Goal: Use online tool/utility: Utilize a website feature to perform a specific function

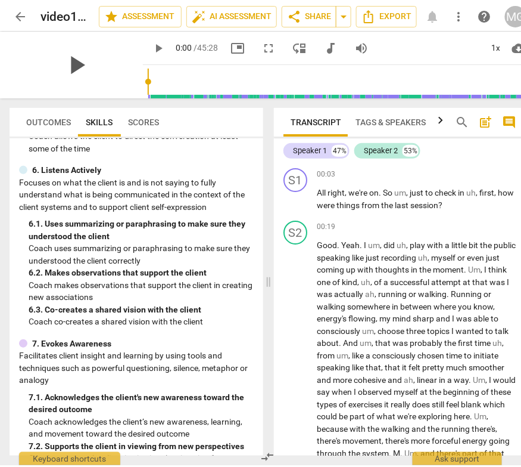
scroll to position [970, 0]
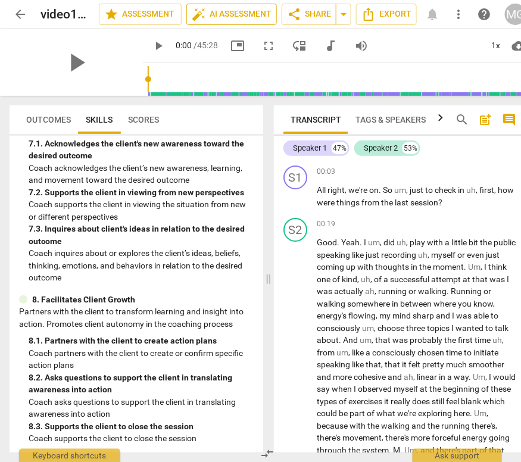
click at [236, 13] on span "auto_fix_high AI Assessment" at bounding box center [232, 14] width 80 height 14
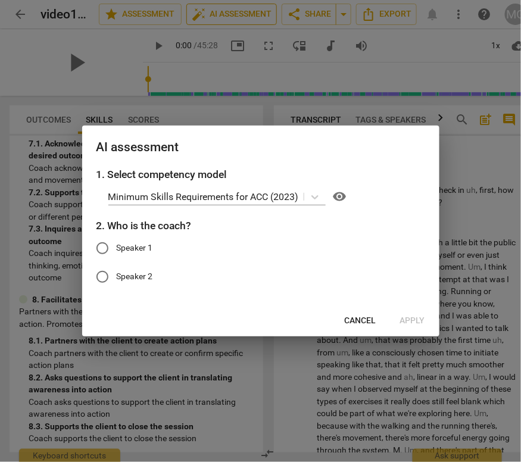
scroll to position [967, 0]
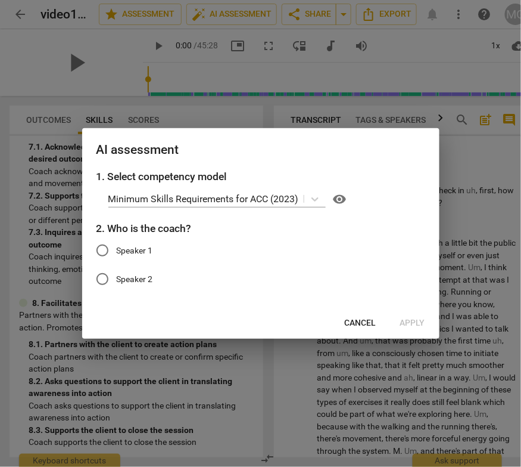
click at [362, 320] on span "Cancel" at bounding box center [361, 323] width 32 height 12
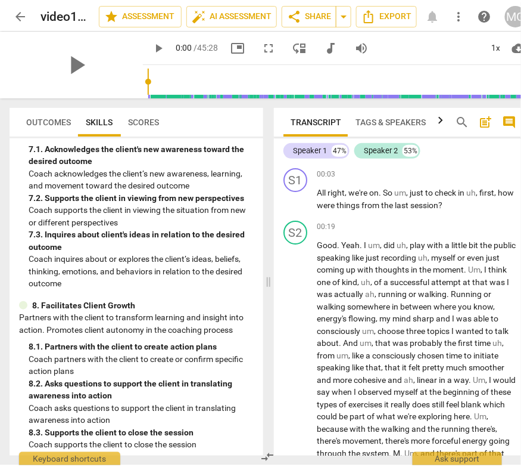
scroll to position [970, 0]
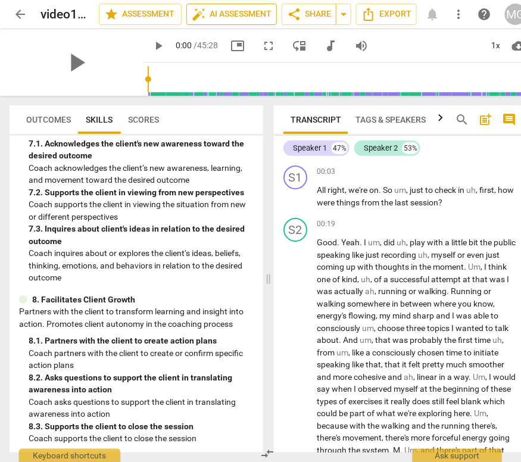
click at [240, 14] on span "auto_fix_high AI Assessment" at bounding box center [232, 14] width 80 height 14
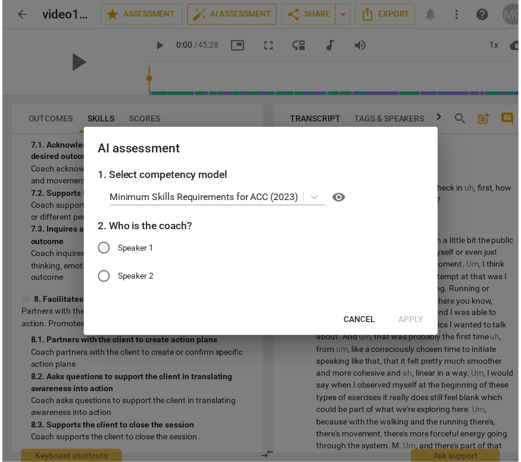
scroll to position [967, 0]
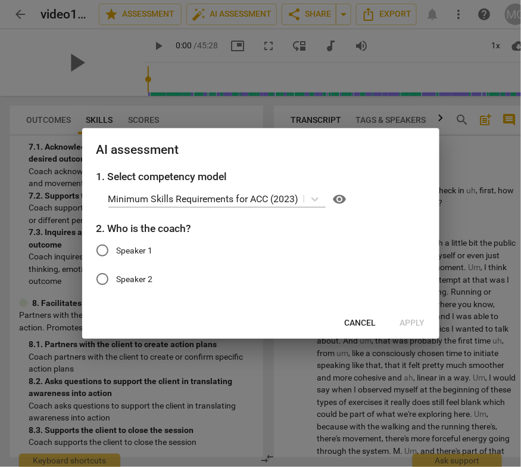
click at [105, 248] on input "Speaker 1" at bounding box center [102, 250] width 29 height 29
radio input "true"
click at [409, 325] on span "Apply" at bounding box center [413, 323] width 25 height 12
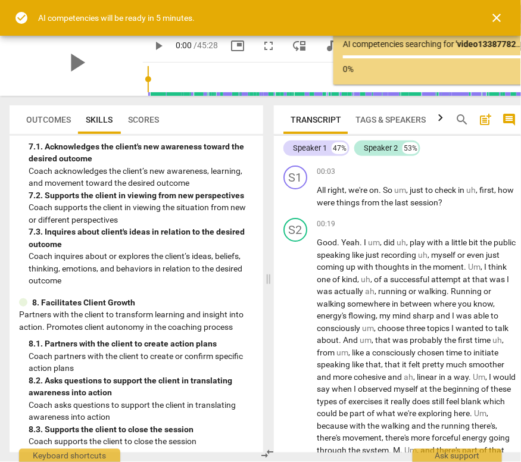
scroll to position [970, 0]
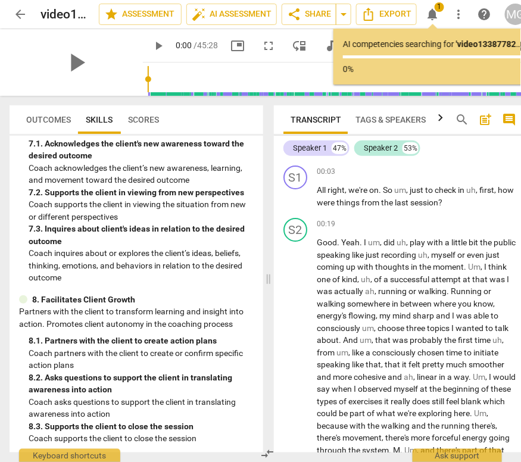
click at [143, 117] on span "Scores" at bounding box center [143, 120] width 31 height 10
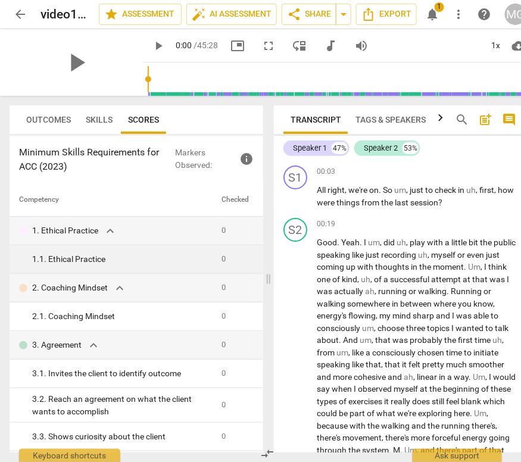
scroll to position [653, 0]
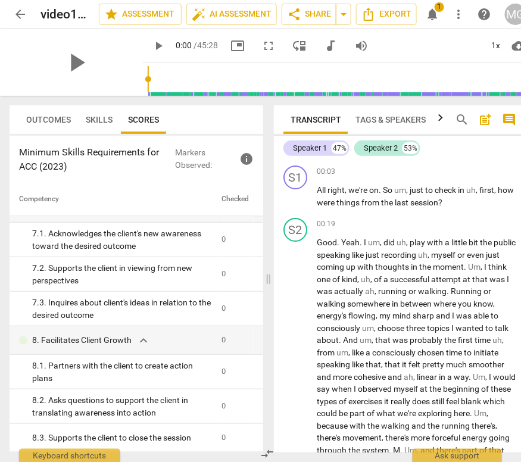
click at [51, 121] on span "Outcomes" at bounding box center [48, 120] width 45 height 10
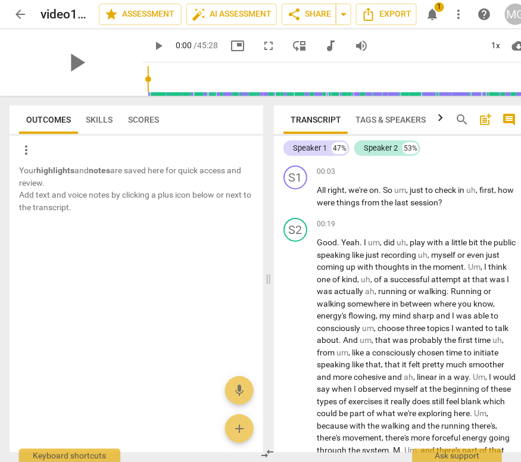
click at [103, 118] on span "Skills" at bounding box center [99, 120] width 27 height 10
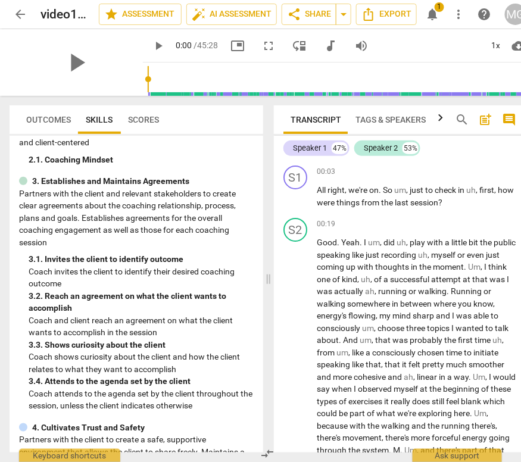
scroll to position [970, 0]
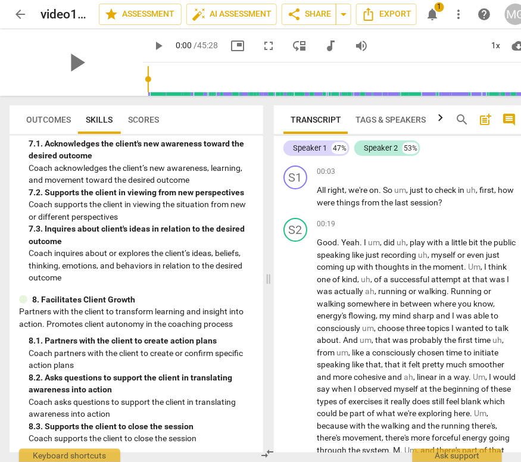
click at [147, 115] on span "Scores" at bounding box center [143, 120] width 31 height 10
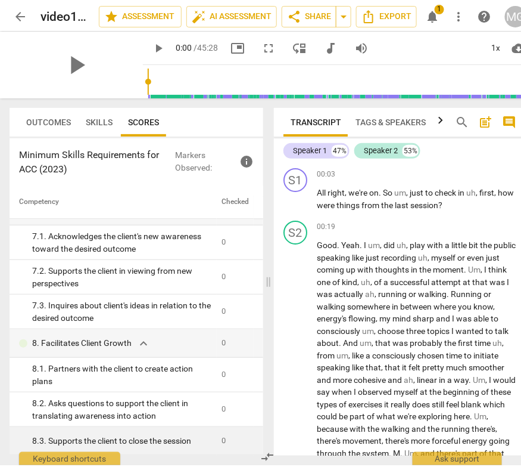
scroll to position [0, 0]
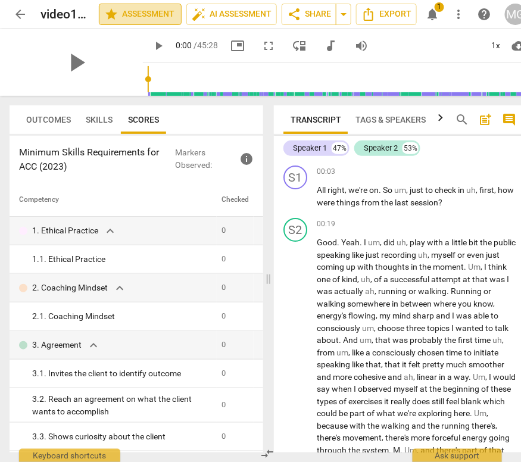
click at [131, 15] on span "star Assessment" at bounding box center [140, 14] width 72 height 14
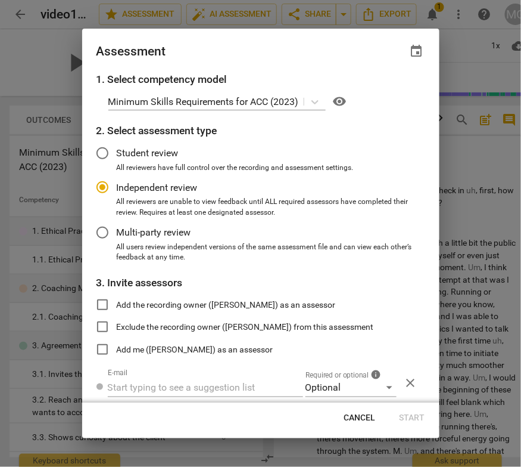
radio input "false"
click at [102, 153] on input "Student review" at bounding box center [102, 153] width 29 height 29
radio input "false"
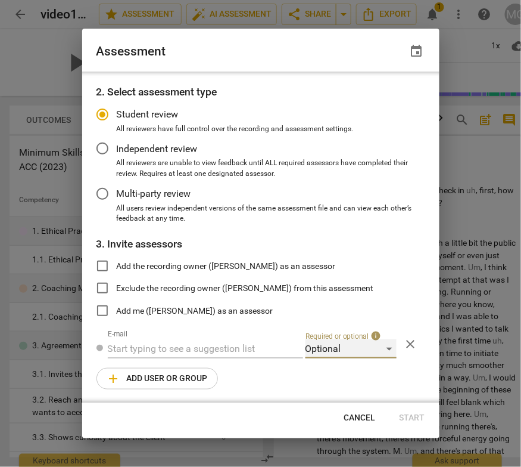
click at [384, 347] on div "Optional" at bounding box center [351, 348] width 91 height 19
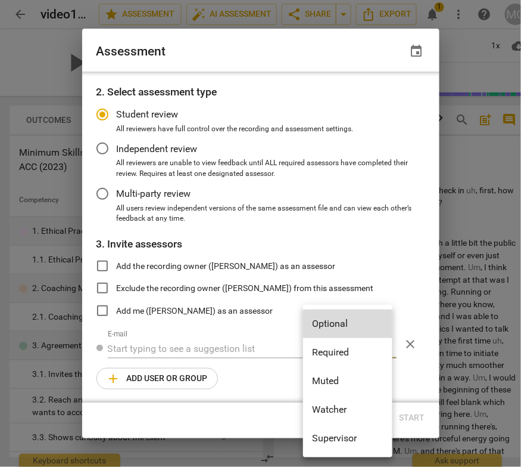
click at [274, 229] on div at bounding box center [260, 233] width 521 height 467
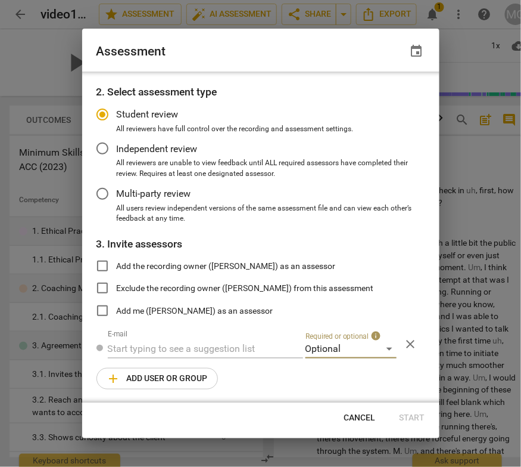
radio input "false"
click at [103, 263] on input "Add the recording owner ([PERSON_NAME]) as an assessor" at bounding box center [102, 266] width 29 height 29
checkbox input "true"
click at [418, 416] on span "Start" at bounding box center [413, 418] width 26 height 12
radio input "false"
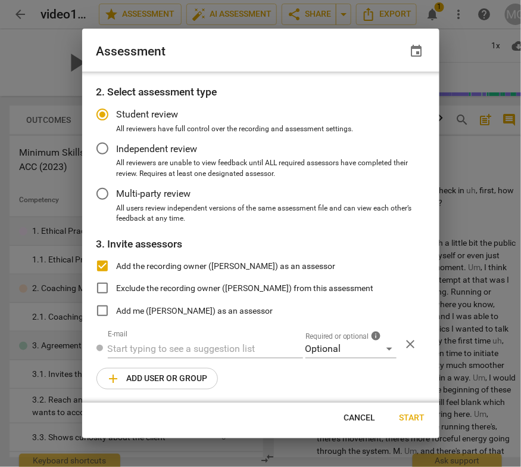
type input "[PERSON_NAME] <[EMAIL_ADDRESS][DOMAIN_NAME]>"
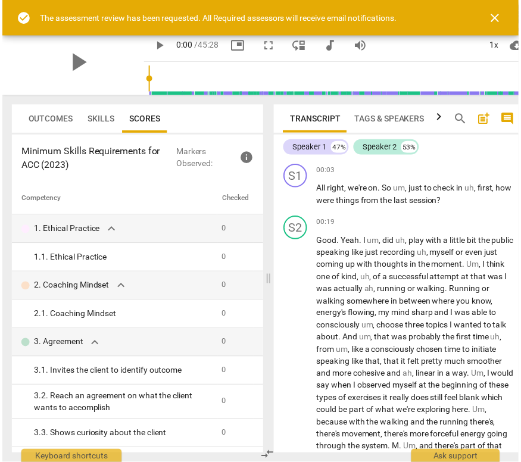
scroll to position [0, 0]
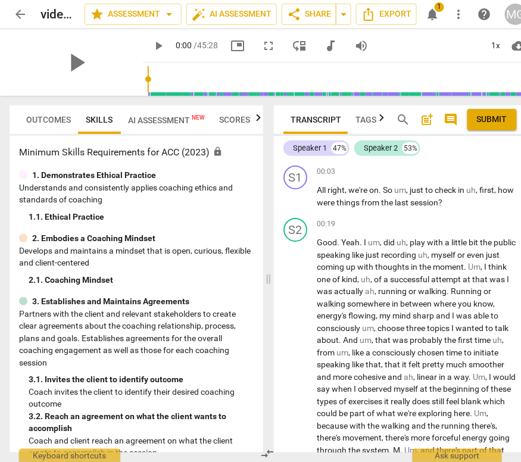
click at [161, 119] on span "AI Assessment New" at bounding box center [166, 121] width 77 height 10
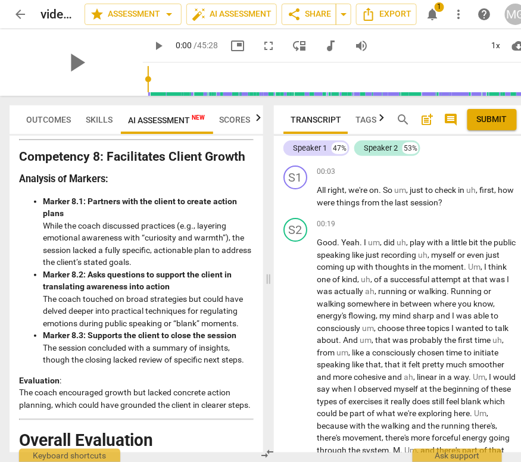
scroll to position [2824, 0]
